Goal: Transaction & Acquisition: Purchase product/service

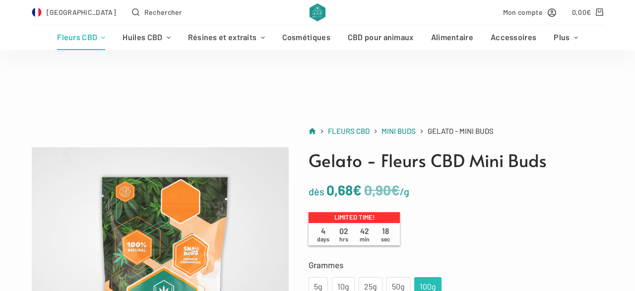
scroll to position [155, 0]
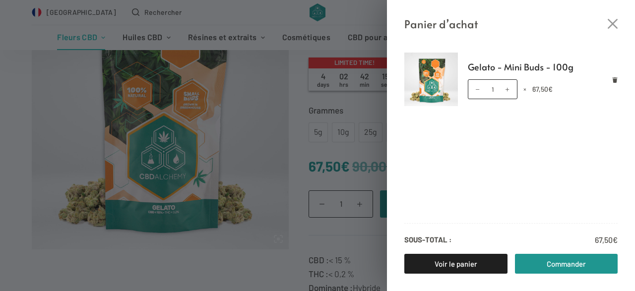
click at [249, 239] on div "Panier d’achat Gelato - Mini Buds - 100g quantité de Gelato - Mini Buds - 100g …" at bounding box center [317, 145] width 635 height 291
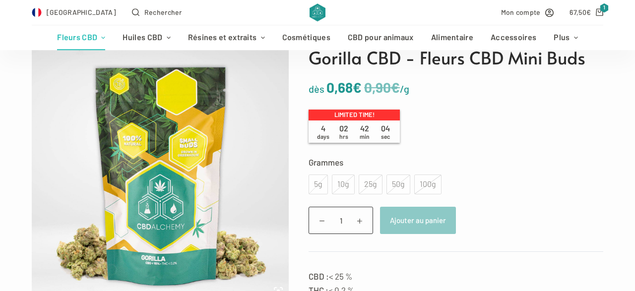
scroll to position [103, 0]
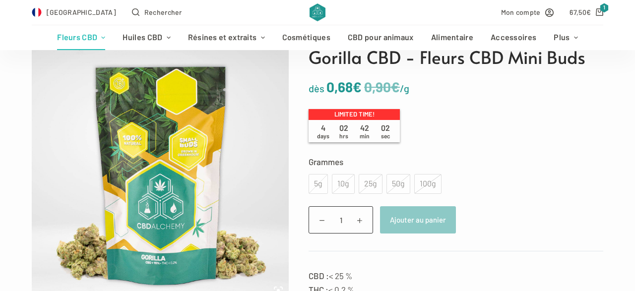
click at [427, 182] on div "100g" at bounding box center [427, 184] width 27 height 20
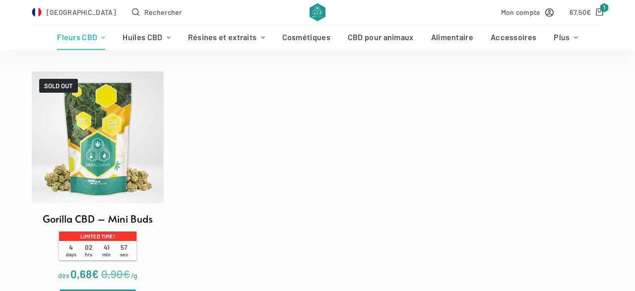
scroll to position [361, 0]
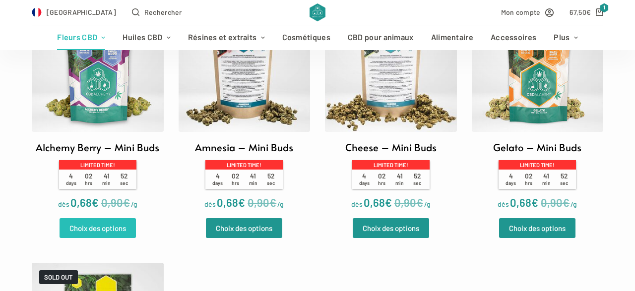
click at [109, 227] on link "Choix des options" at bounding box center [98, 228] width 76 height 20
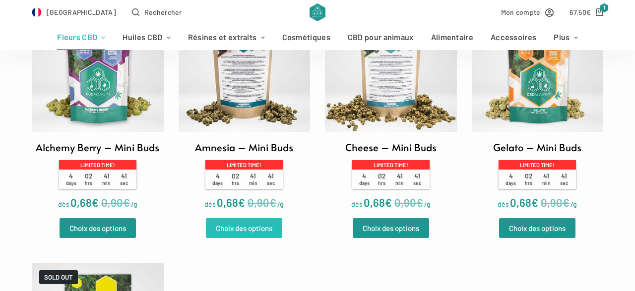
click at [250, 238] on link "Choix des options" at bounding box center [244, 228] width 76 height 20
click at [261, 230] on link "Choix des options" at bounding box center [244, 228] width 76 height 20
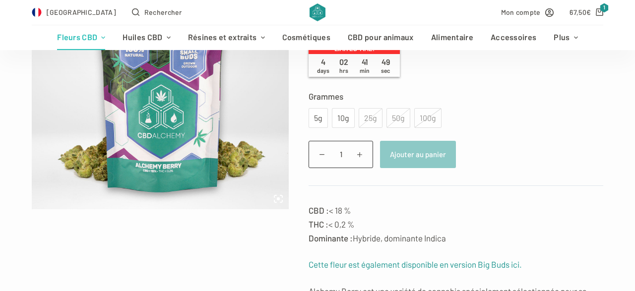
scroll to position [206, 0]
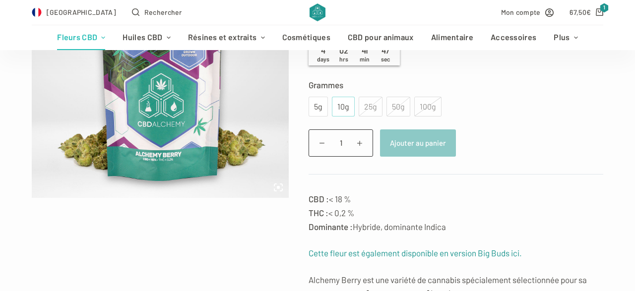
click at [344, 106] on div "10g" at bounding box center [343, 106] width 11 height 13
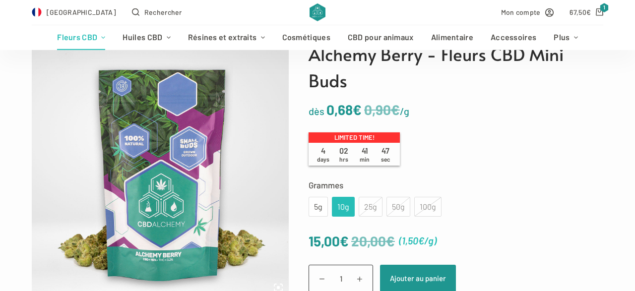
scroll to position [103, 0]
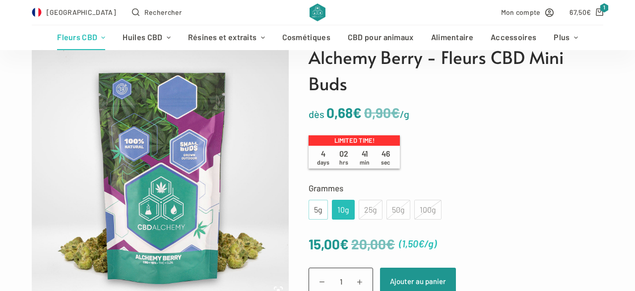
click at [320, 204] on div "5g" at bounding box center [318, 209] width 7 height 13
click at [352, 203] on div "10g" at bounding box center [343, 210] width 23 height 20
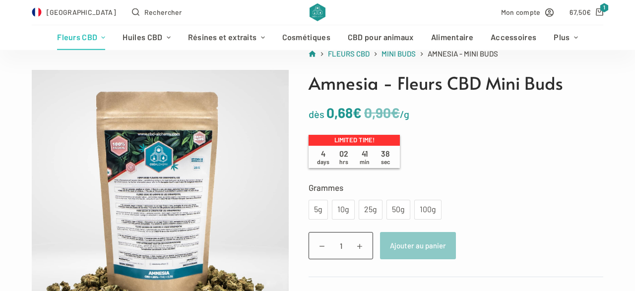
scroll to position [103, 0]
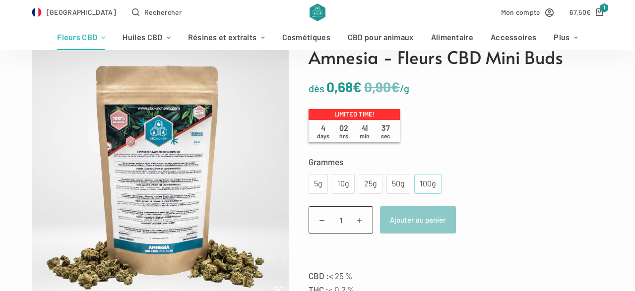
click at [434, 192] on div "100g" at bounding box center [427, 184] width 27 height 20
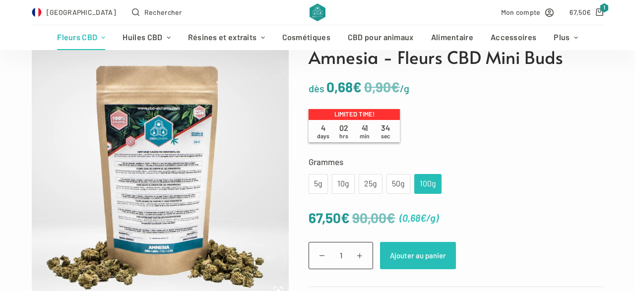
click at [416, 255] on button "Ajouter au panier" at bounding box center [418, 255] width 76 height 27
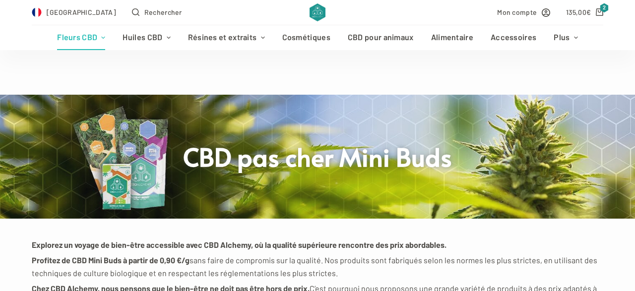
scroll to position [361, 0]
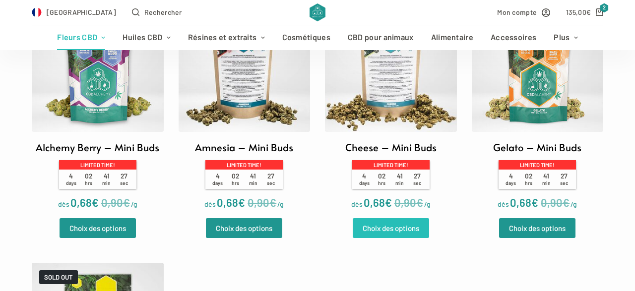
click at [395, 231] on link "Choix des options" at bounding box center [391, 228] width 76 height 20
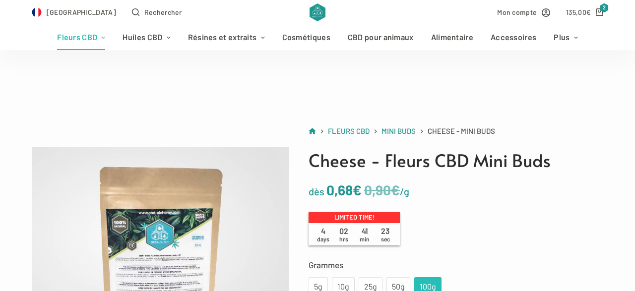
scroll to position [206, 0]
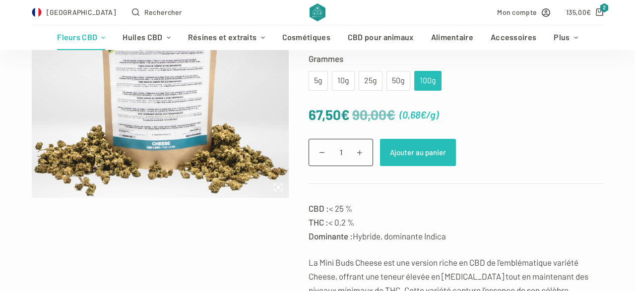
click at [425, 155] on button "Ajouter au panier" at bounding box center [418, 152] width 76 height 27
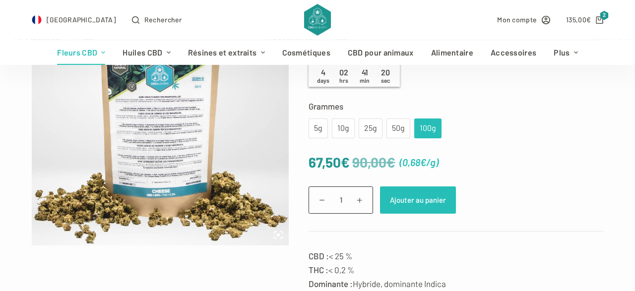
scroll to position [0, 0]
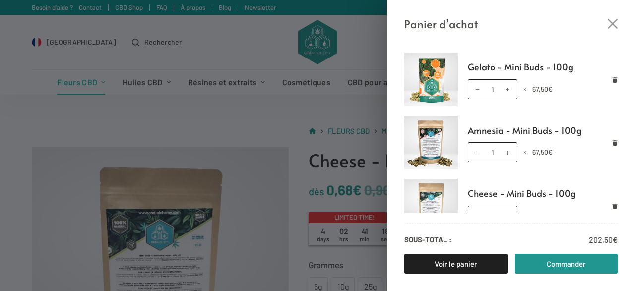
click at [238, 36] on div "Panier d’achat Gelato - Mini Buds - 100g quantité de Gelato - Mini Buds - 100g …" at bounding box center [317, 145] width 635 height 291
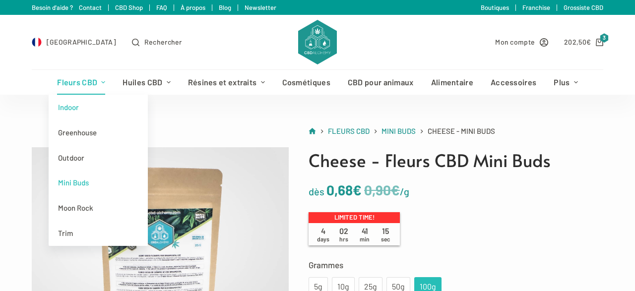
click at [80, 110] on link "Indoor" at bounding box center [98, 107] width 99 height 25
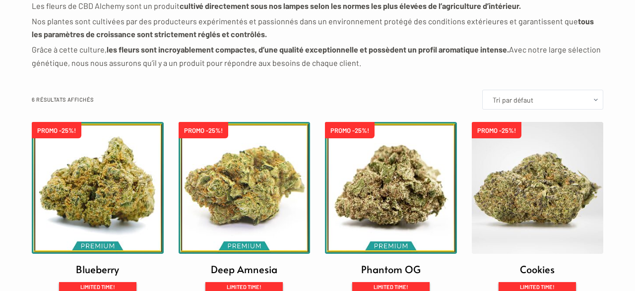
scroll to position [258, 0]
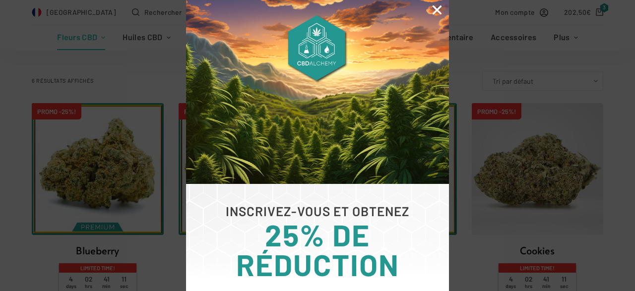
click at [440, 11] on icon "Close" at bounding box center [437, 9] width 13 height 13
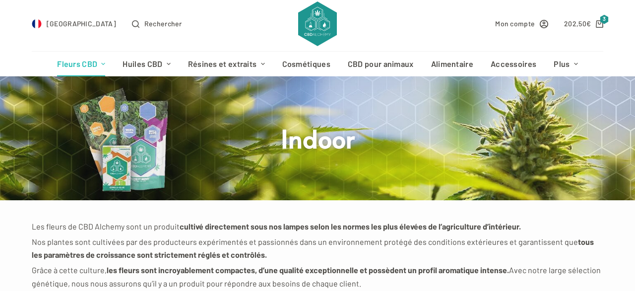
scroll to position [52, 0]
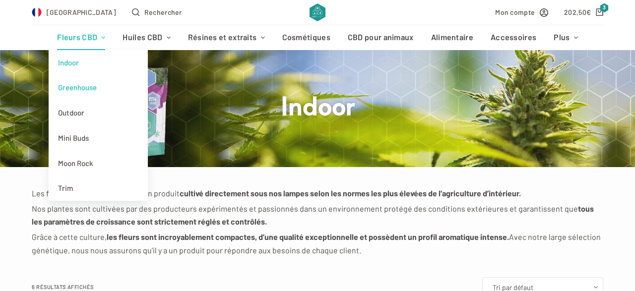
click at [87, 87] on link "Greenhouse" at bounding box center [98, 87] width 99 height 25
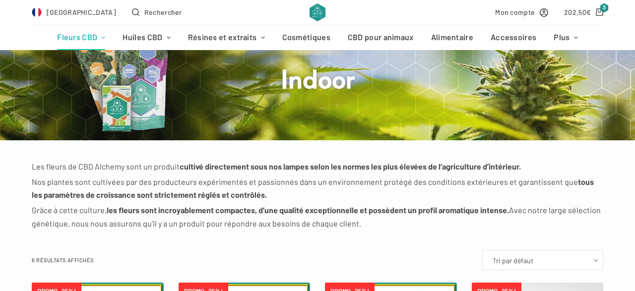
scroll to position [258, 0]
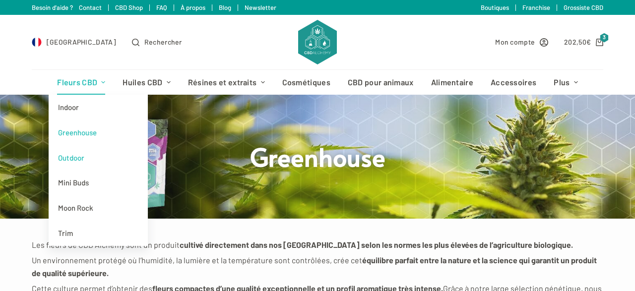
click at [94, 152] on link "Outdoor" at bounding box center [98, 157] width 99 height 25
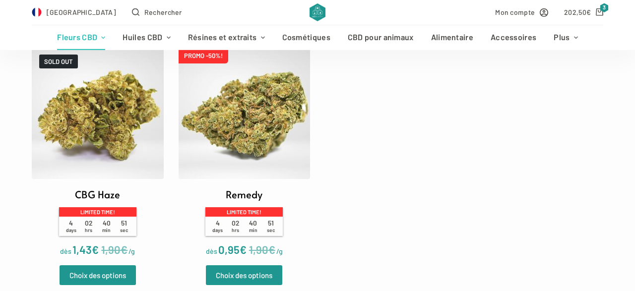
scroll to position [310, 0]
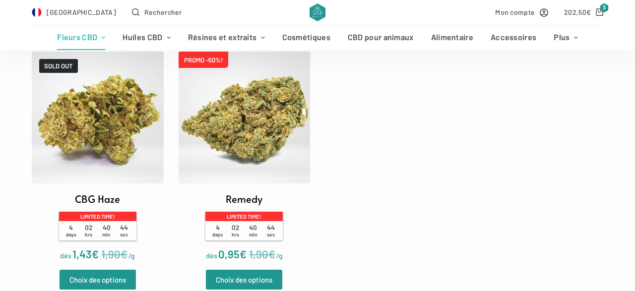
click at [254, 151] on img at bounding box center [245, 118] width 132 height 132
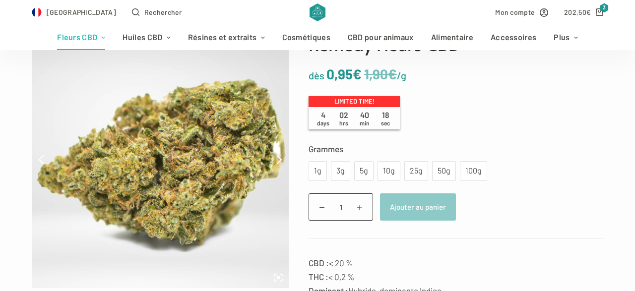
scroll to position [103, 0]
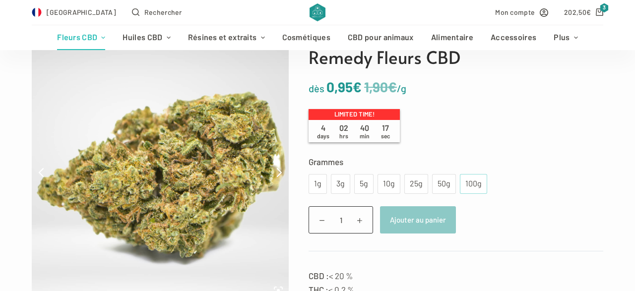
click at [471, 186] on div "100g" at bounding box center [473, 184] width 15 height 13
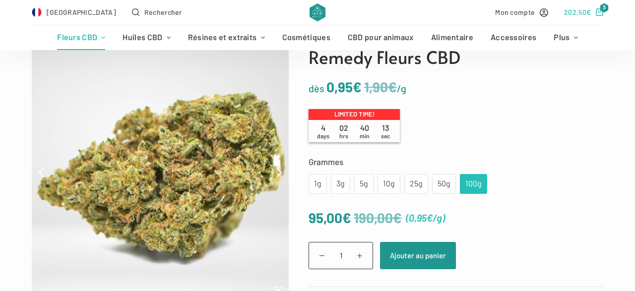
click at [571, 13] on bdi "202,50 €" at bounding box center [577, 12] width 27 height 8
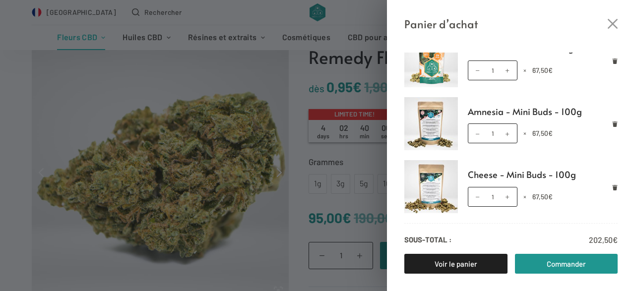
scroll to position [0, 0]
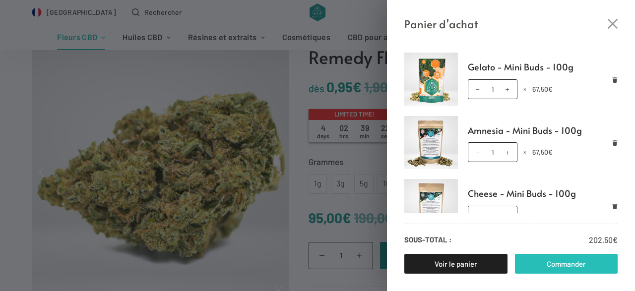
click at [522, 266] on link "Commander" at bounding box center [566, 264] width 103 height 20
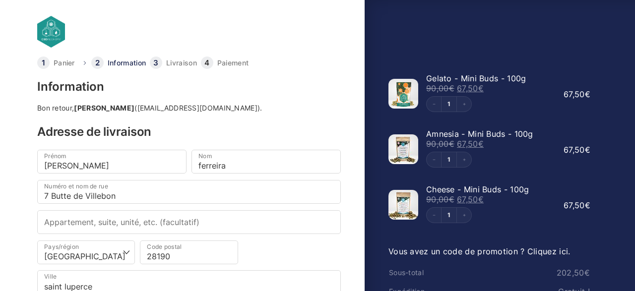
click at [58, 60] on link "Panier" at bounding box center [64, 63] width 21 height 7
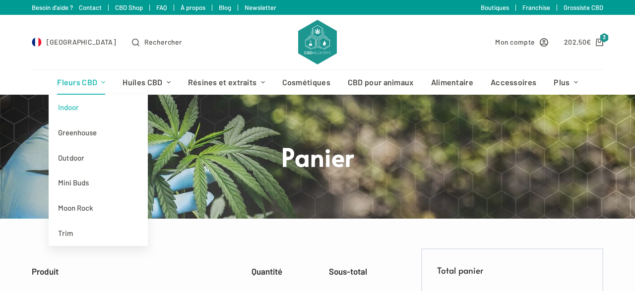
click at [98, 108] on link "Indoor" at bounding box center [98, 107] width 99 height 25
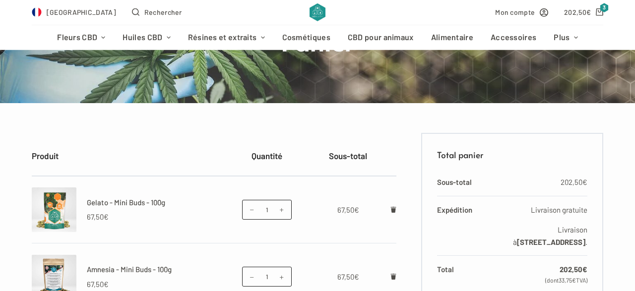
scroll to position [269, 0]
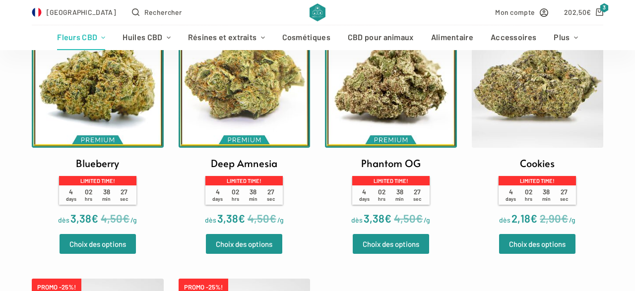
scroll to position [310, 0]
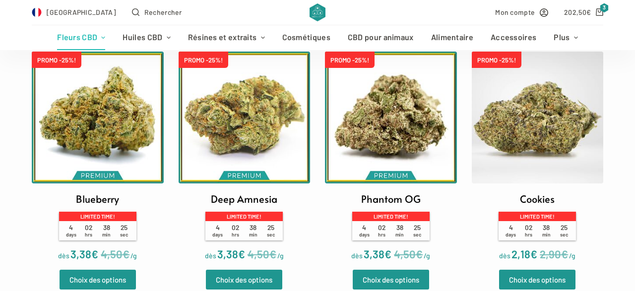
click at [275, 119] on img at bounding box center [245, 118] width 132 height 132
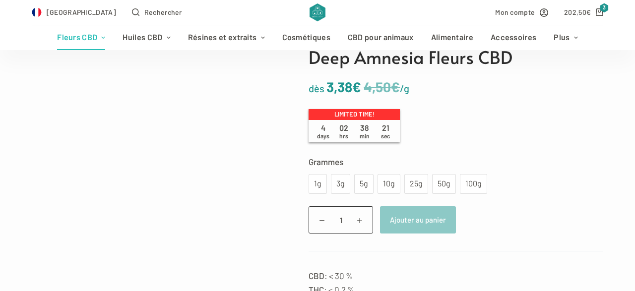
scroll to position [103, 0]
click at [473, 186] on div "100g" at bounding box center [473, 184] width 15 height 13
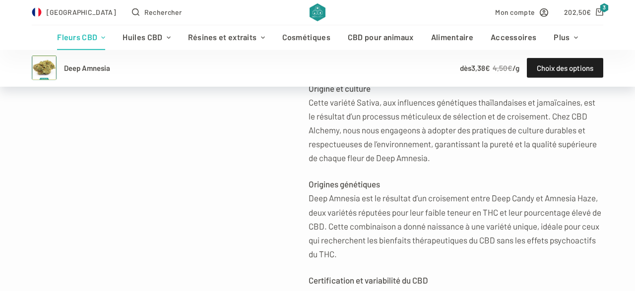
scroll to position [722, 0]
